Goal: Check status: Check status

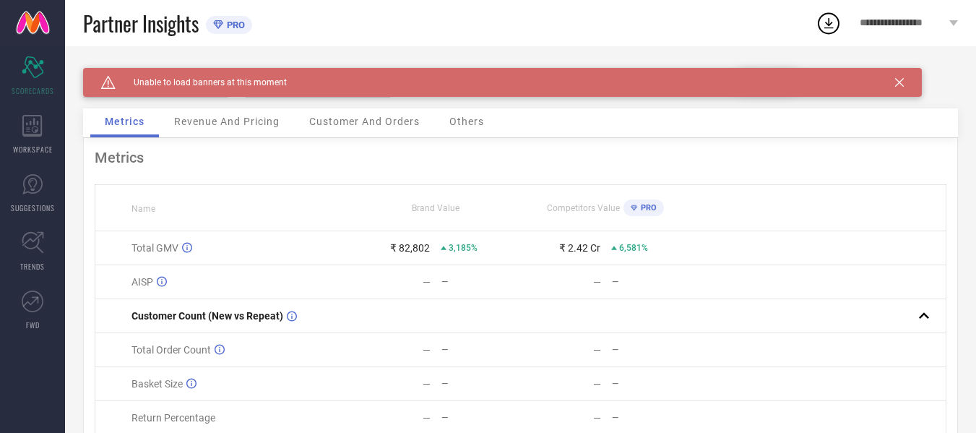
click at [895, 80] on icon at bounding box center [899, 82] width 9 height 9
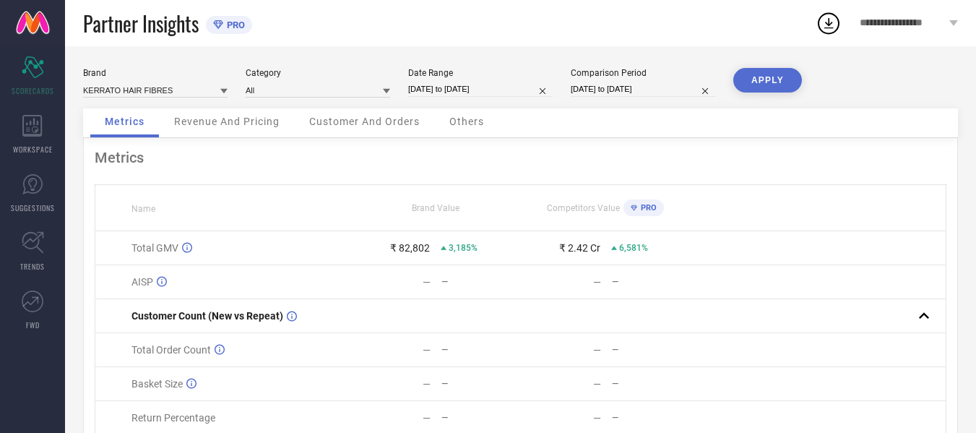
select select "6"
select select "2025"
select select "7"
select select "2025"
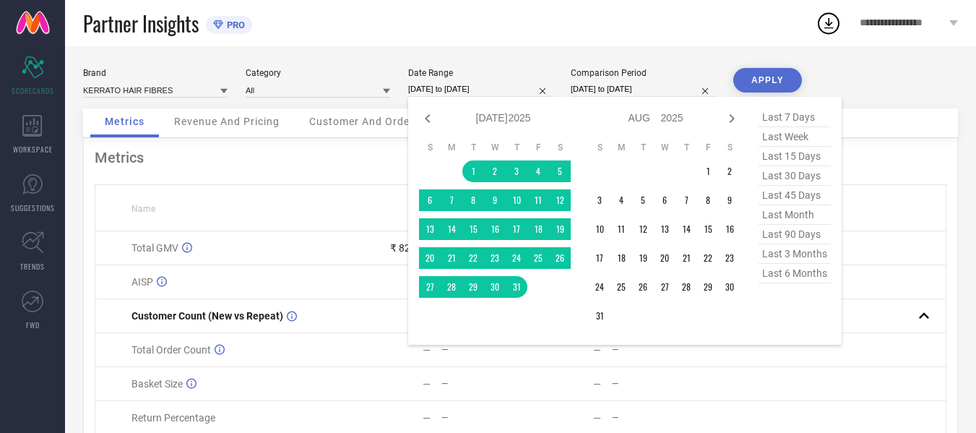
click at [457, 93] on input "[DATE] to [DATE]" at bounding box center [480, 89] width 145 height 15
click at [731, 125] on icon at bounding box center [731, 118] width 17 height 17
select select "7"
select select "2025"
select select "8"
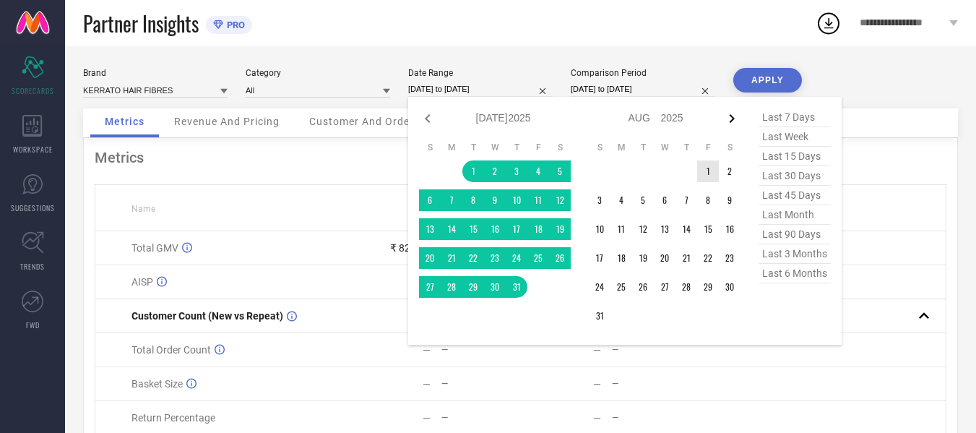
select select "2025"
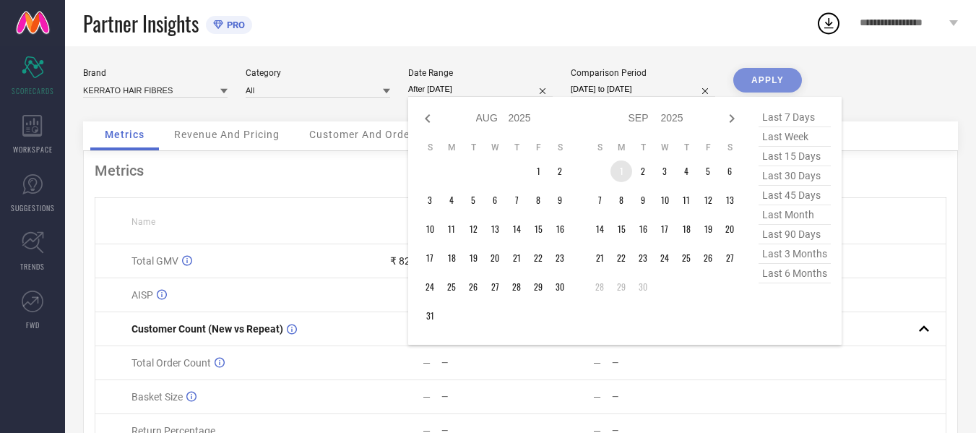
click at [621, 171] on td "1" at bounding box center [622, 171] width 22 height 22
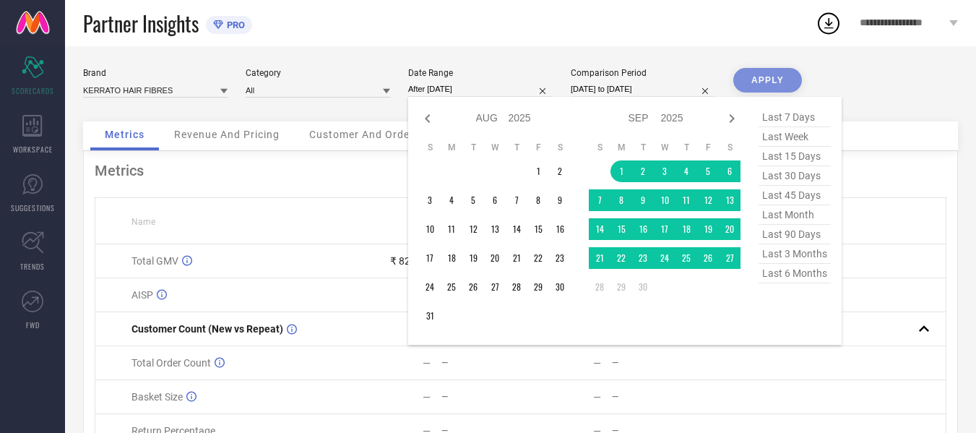
click at [682, 277] on td at bounding box center [687, 287] width 22 height 22
type input "[DATE] to [DATE]"
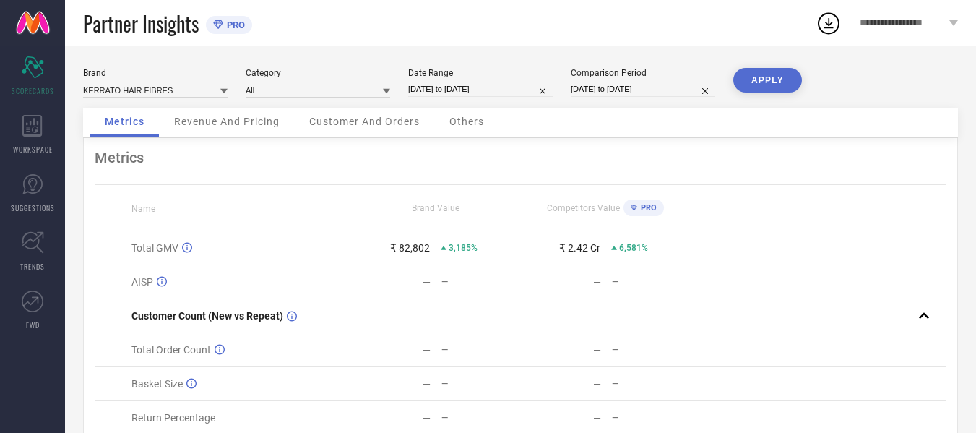
click at [770, 87] on button "APPLY" at bounding box center [768, 80] width 69 height 25
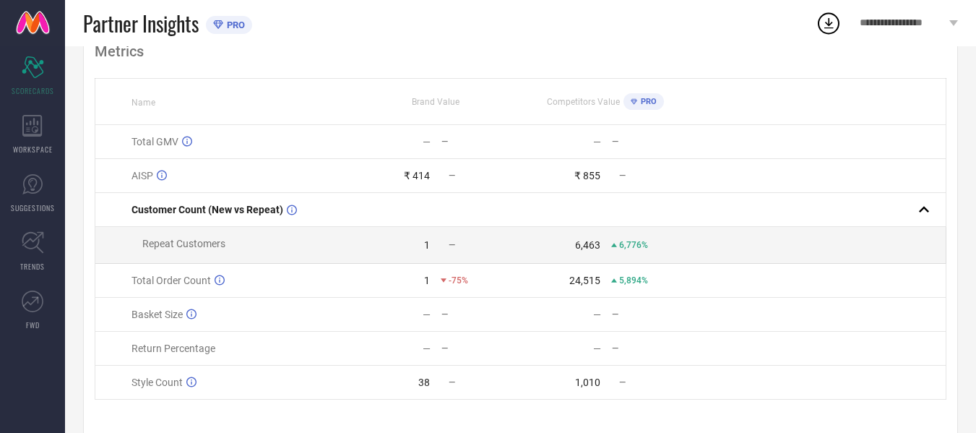
scroll to position [138, 0]
